Goal: Task Accomplishment & Management: Manage account settings

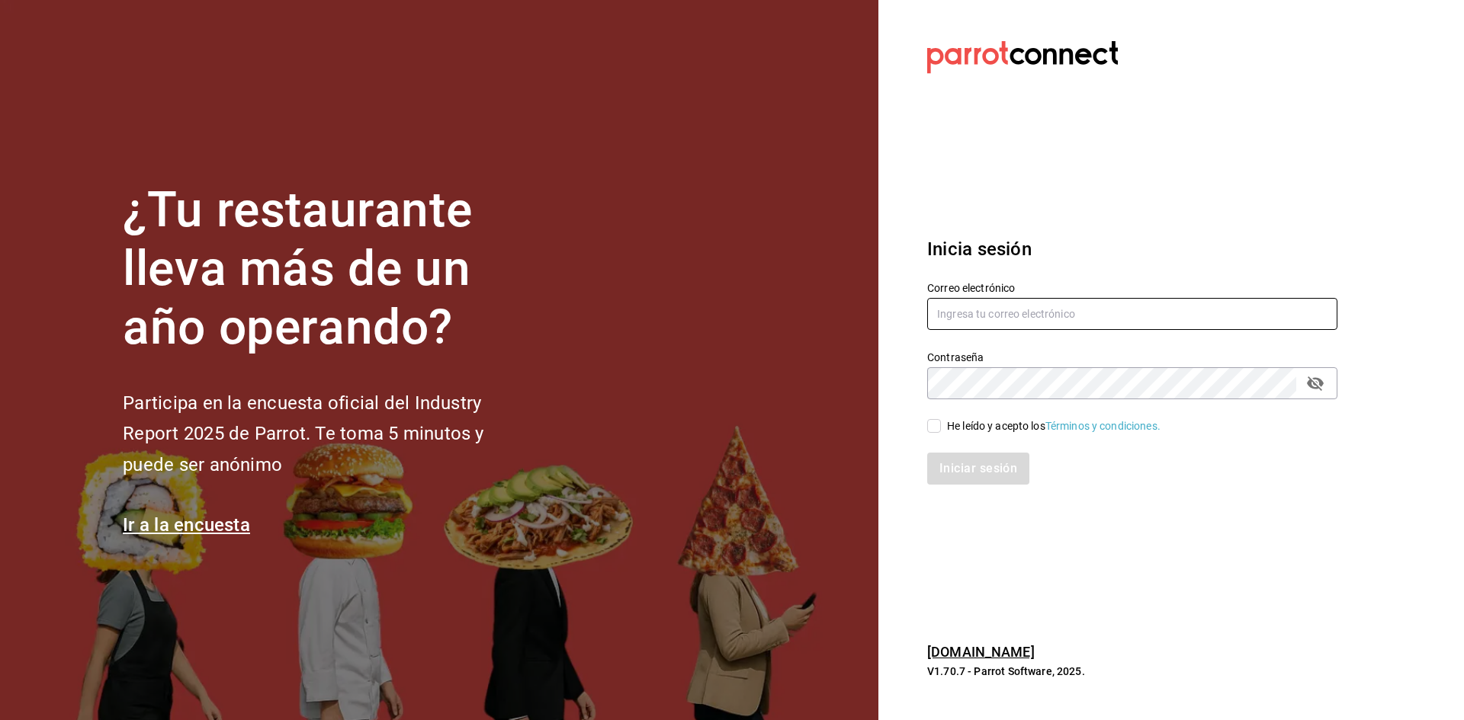
drag, startPoint x: 1073, startPoint y: 322, endPoint x: 1072, endPoint y: 312, distance: 9.9
click at [1073, 319] on input "text" at bounding box center [1132, 314] width 410 height 32
type input "paopalzg@gmail.com"
click at [935, 426] on input "He leído y acepto los Términos y condiciones." at bounding box center [934, 426] width 14 height 14
checkbox input "true"
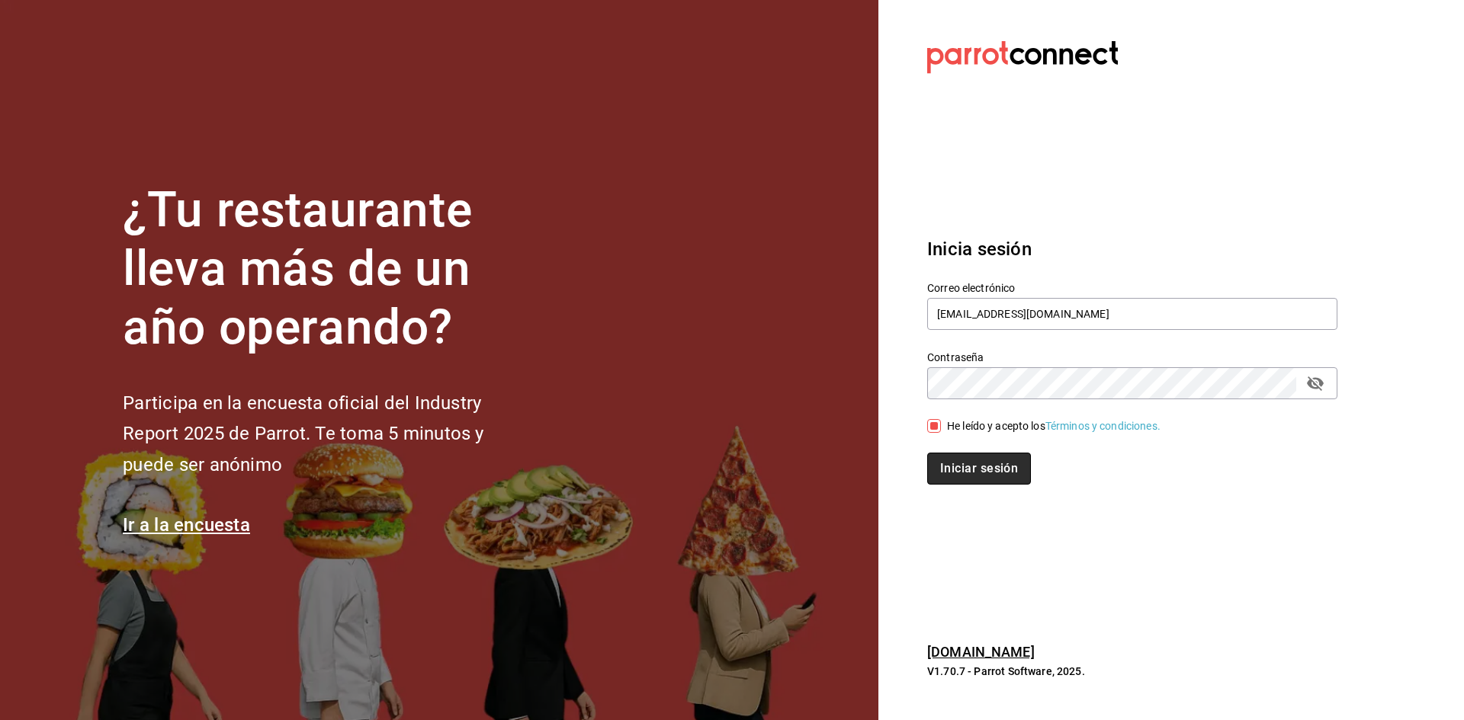
click at [951, 461] on button "Iniciar sesión" at bounding box center [979, 469] width 104 height 32
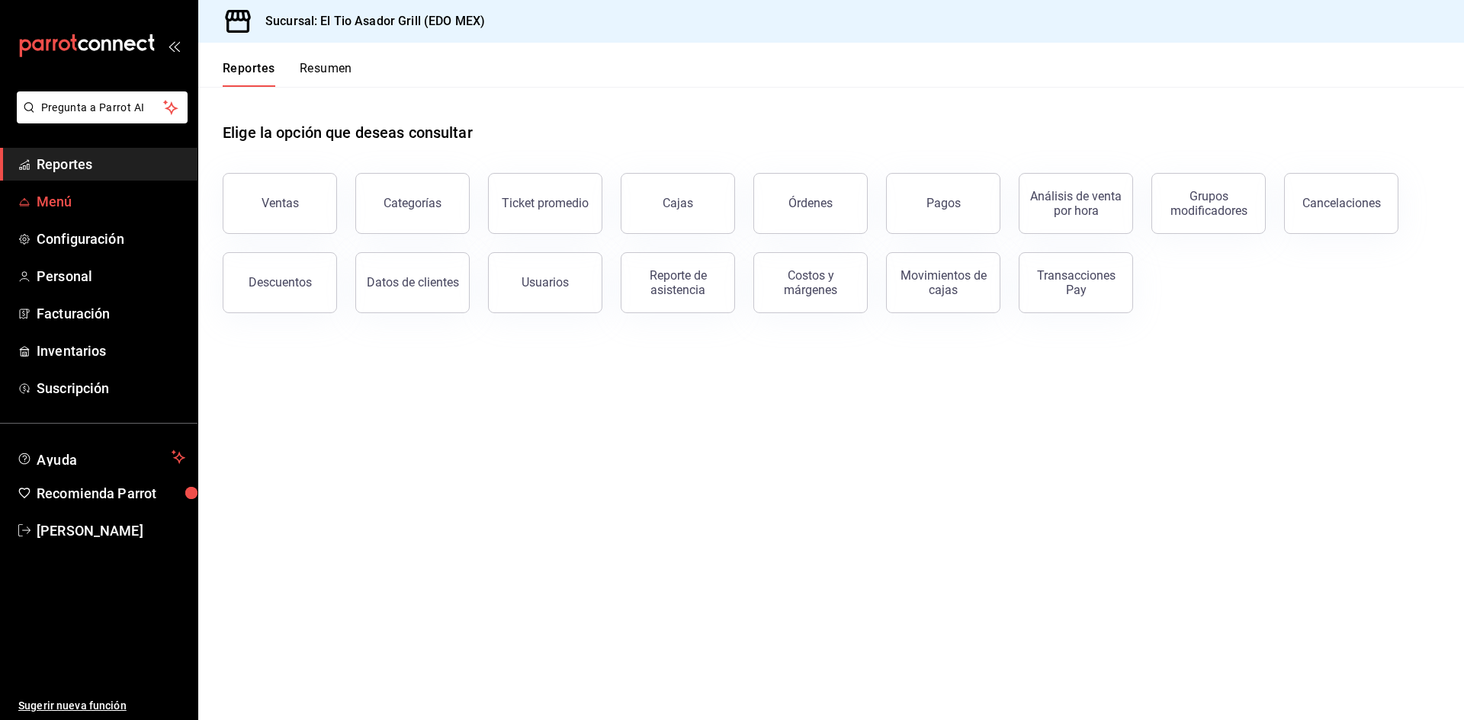
click at [59, 207] on span "Menú" at bounding box center [111, 201] width 149 height 21
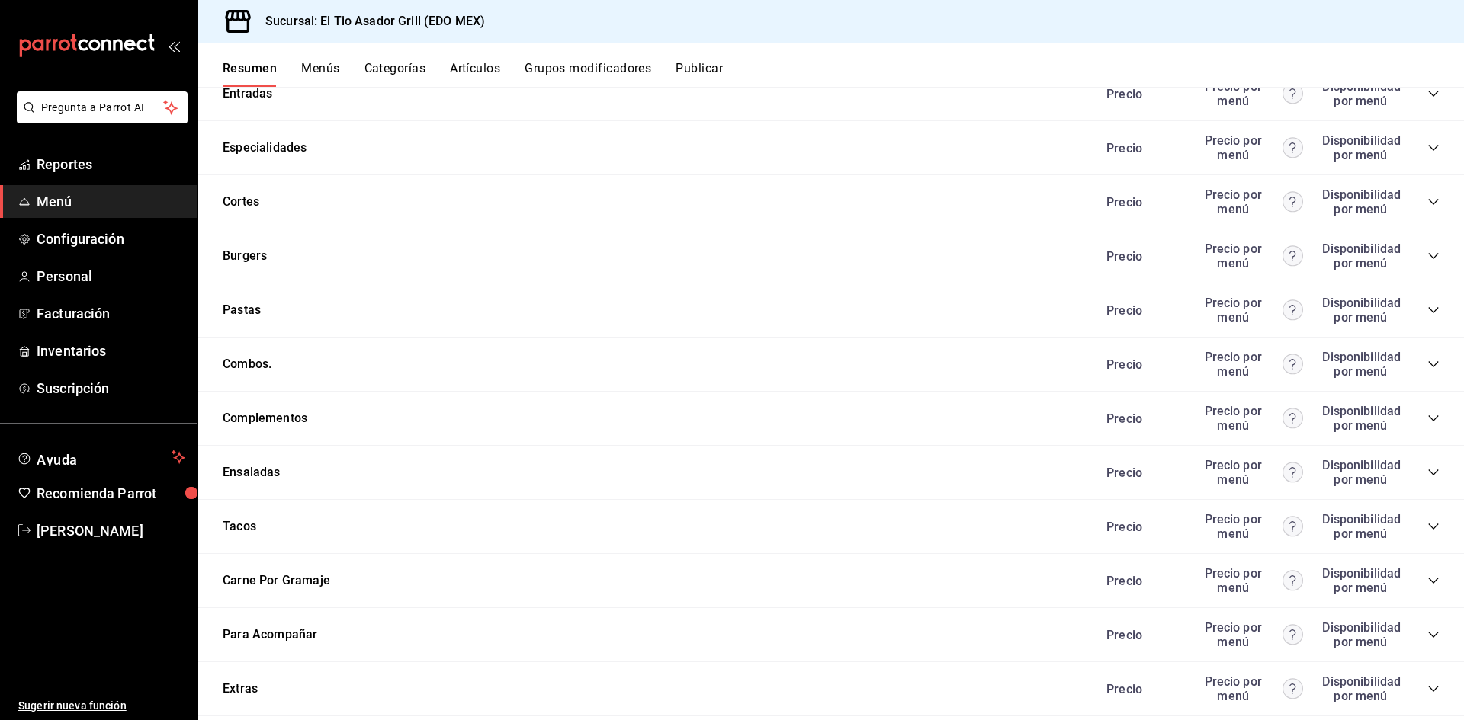
scroll to position [2946, 0]
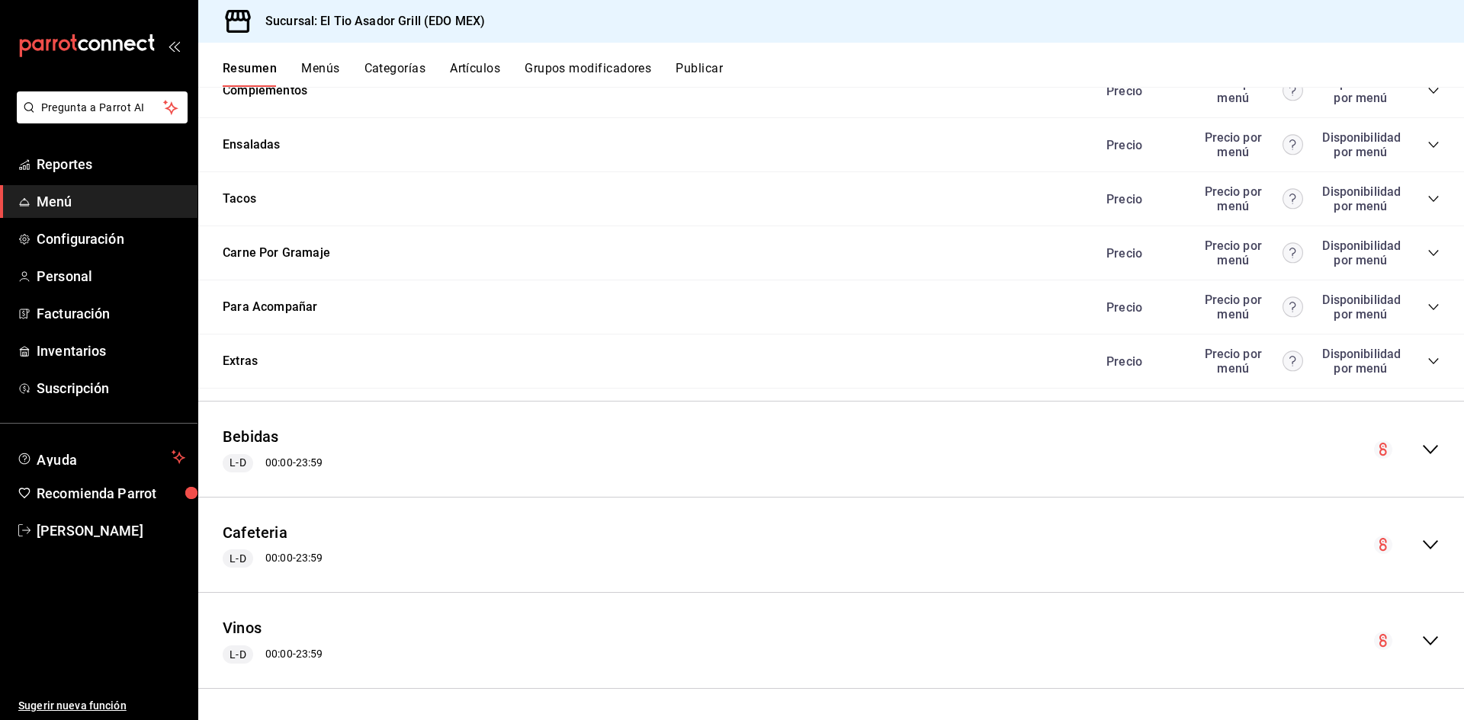
click at [1414, 627] on div "Vinos L-D 00:00 - 23:59" at bounding box center [830, 640] width 1265 height 71
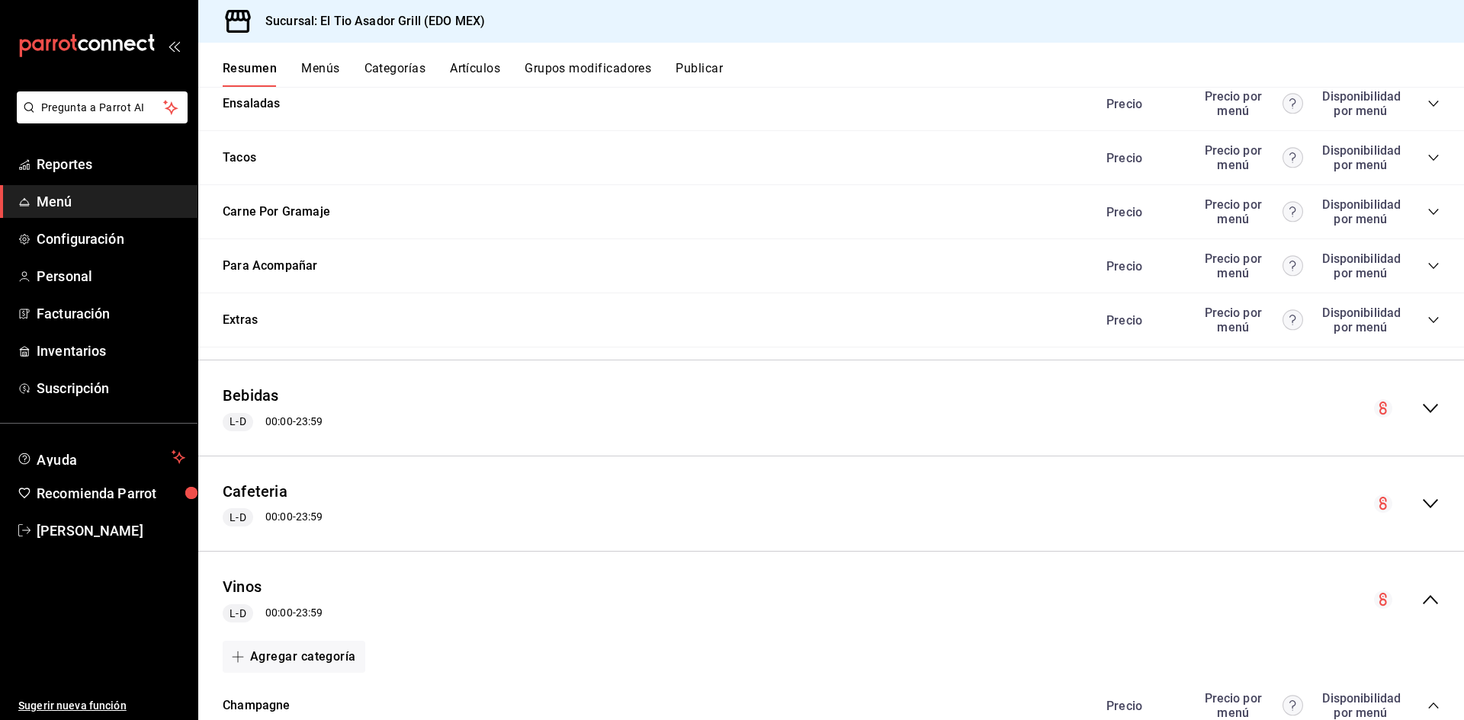
scroll to position [2935, 0]
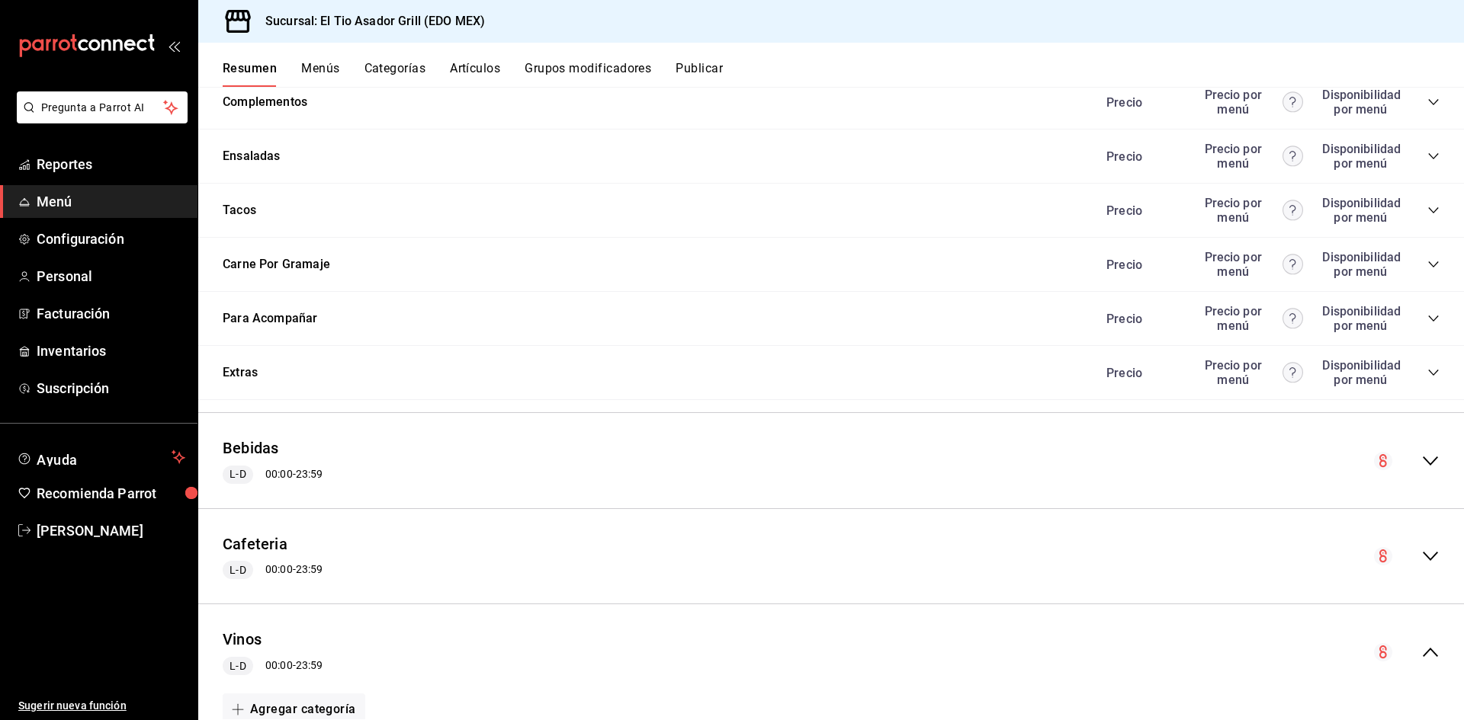
click at [1403, 553] on div "collapse-menu-row" at bounding box center [1407, 556] width 66 height 18
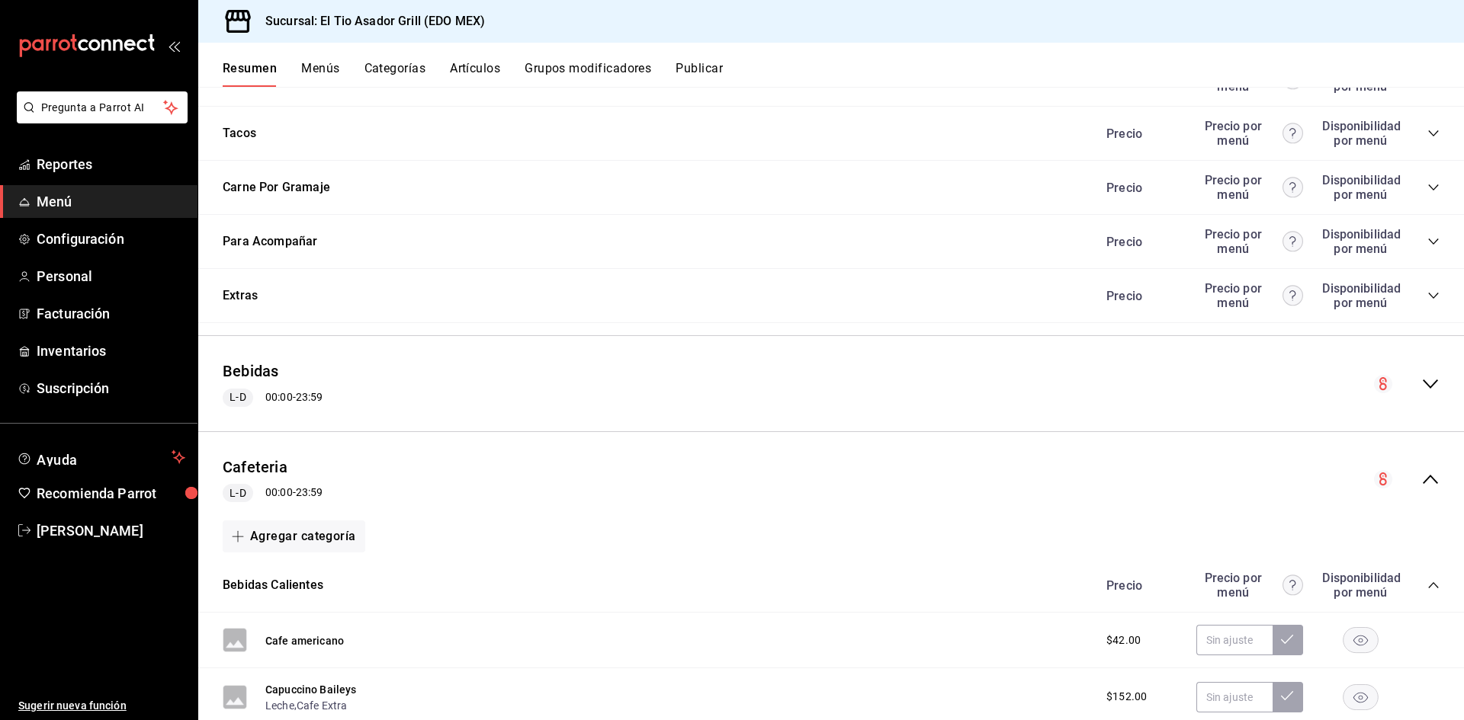
scroll to position [3011, 0]
click at [1406, 376] on div "collapse-menu-row" at bounding box center [1407, 385] width 66 height 18
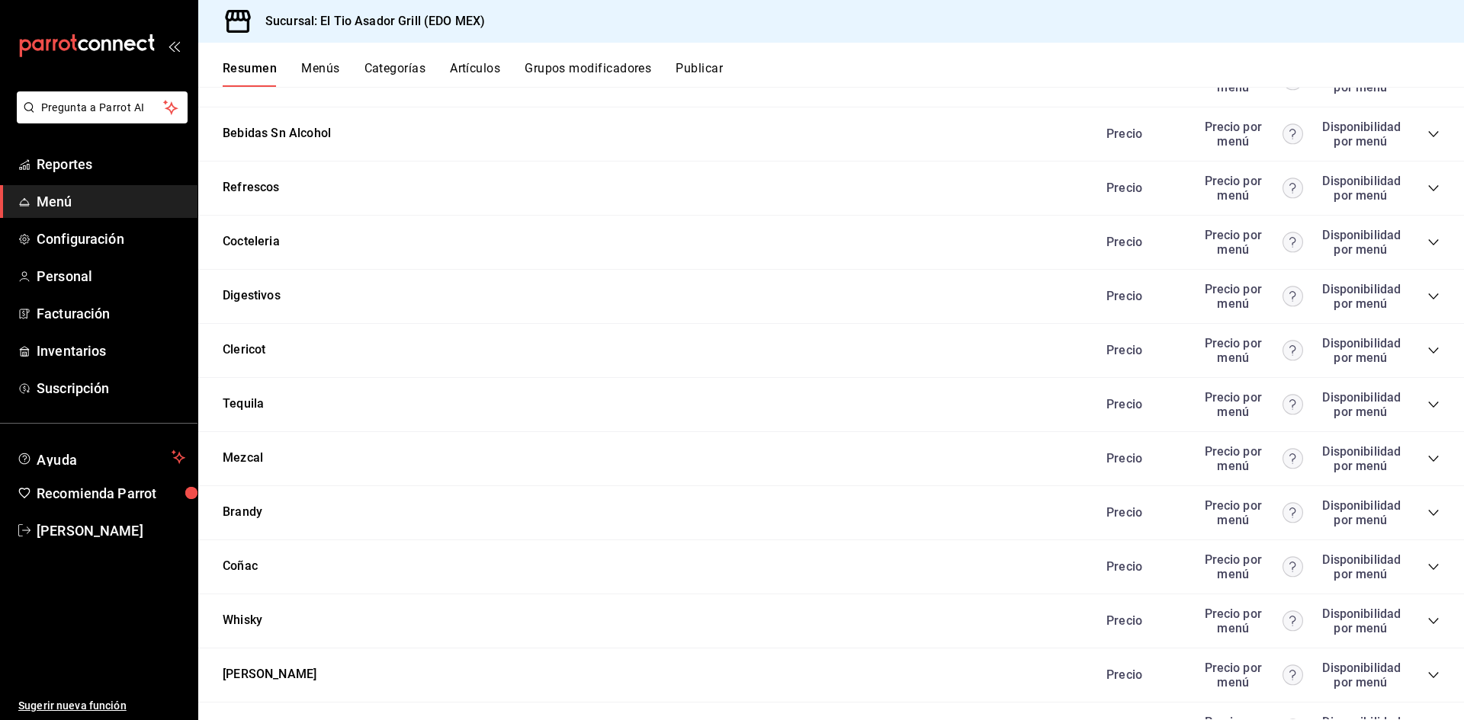
scroll to position [5298, 0]
click at [1430, 402] on div "Tequila Precio Precio por menú Disponibilidad por menú" at bounding box center [830, 407] width 1265 height 54
click at [1427, 401] on icon "collapse-category-row" at bounding box center [1433, 406] width 12 height 12
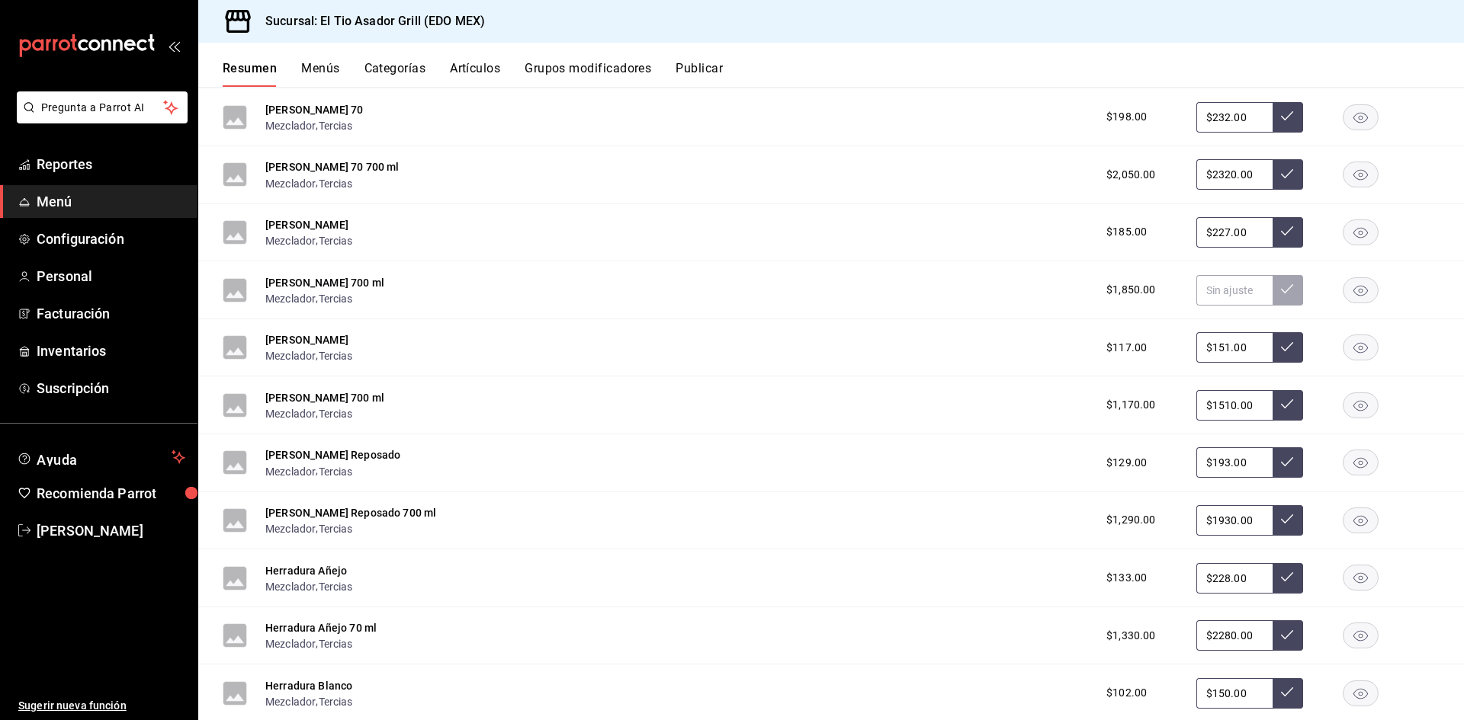
scroll to position [6975, 0]
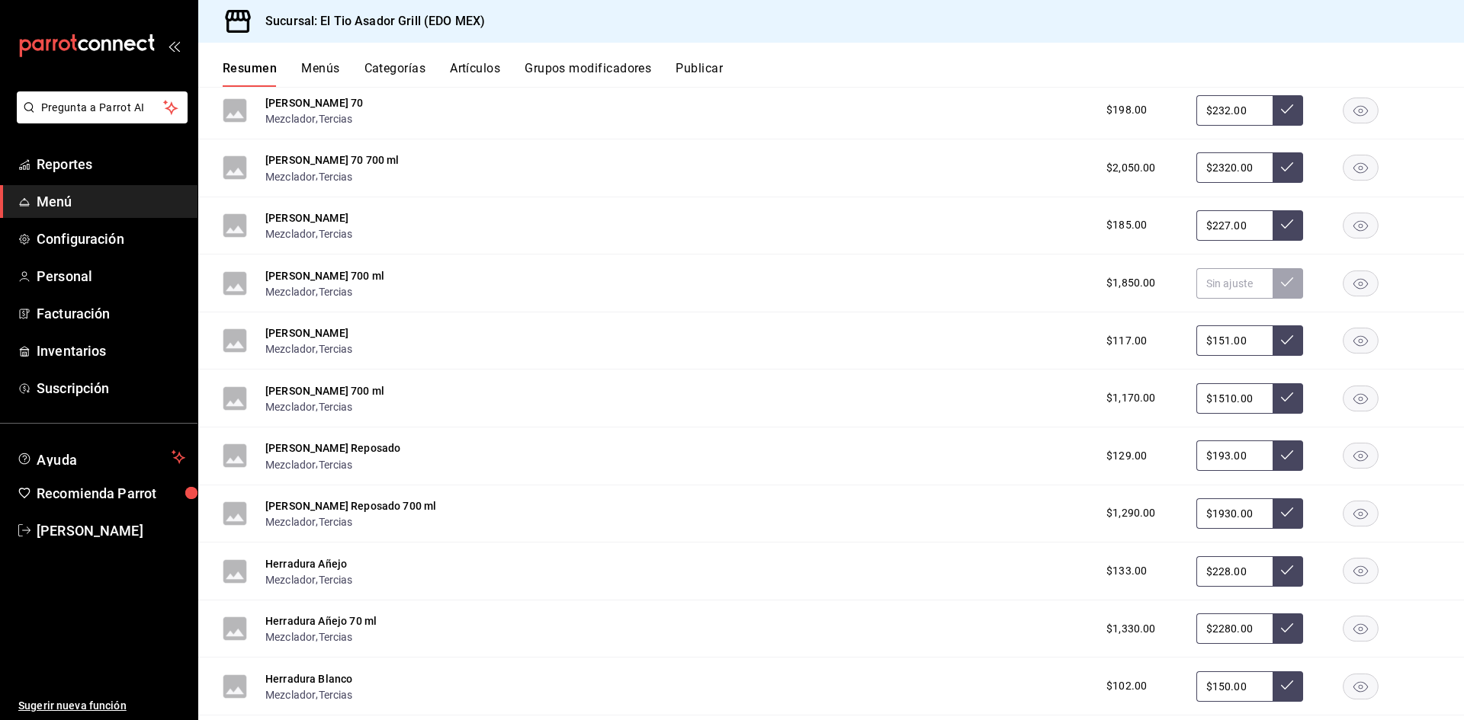
click at [1344, 518] on rect "button" at bounding box center [1360, 513] width 35 height 25
click at [1346, 453] on rect "button" at bounding box center [1360, 456] width 35 height 25
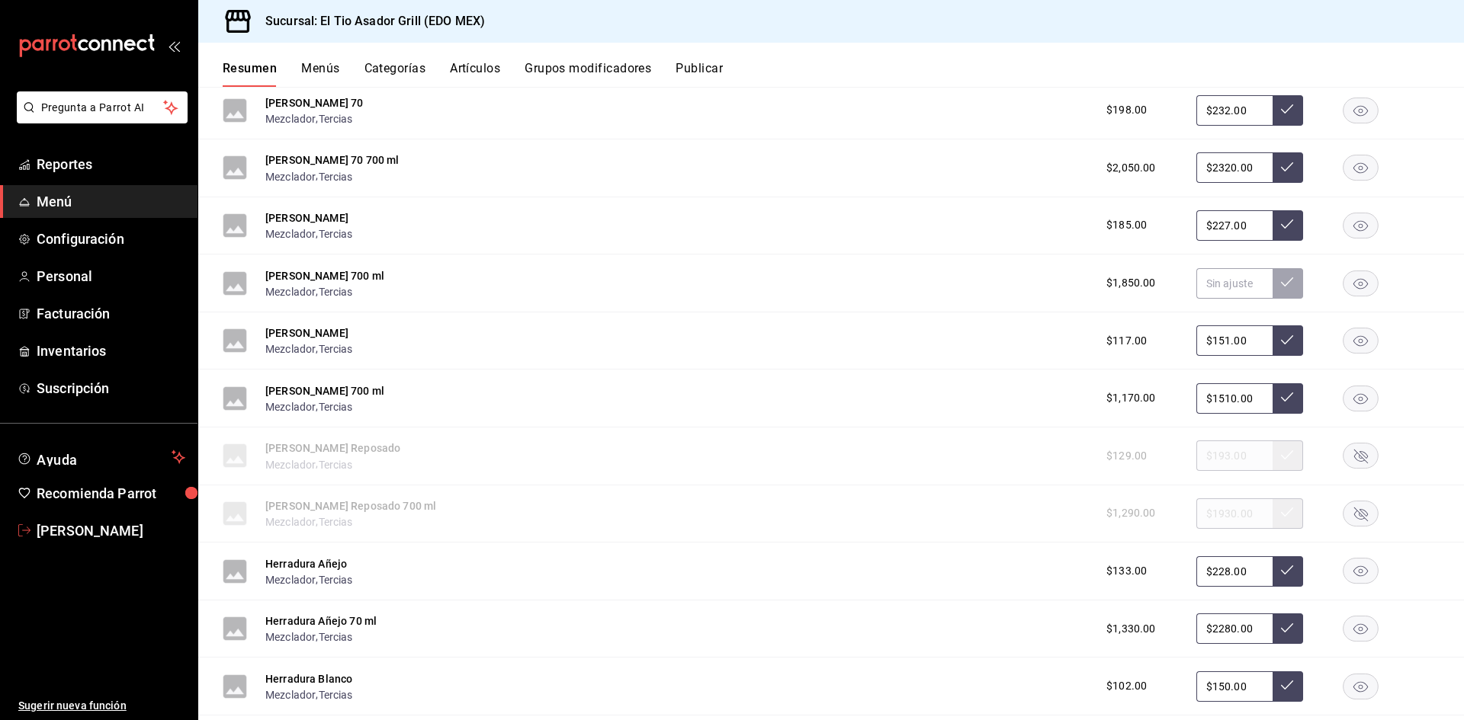
click at [42, 539] on span "[PERSON_NAME]" at bounding box center [111, 531] width 149 height 21
